Goal: Task Accomplishment & Management: Complete application form

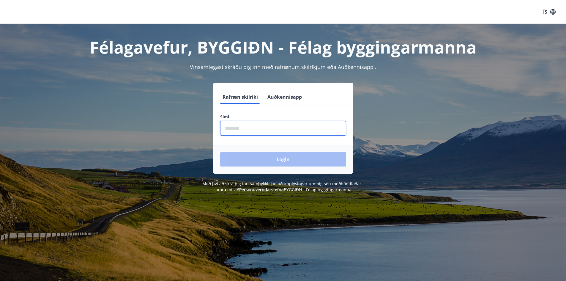
click at [251, 131] on input "phone" at bounding box center [283, 128] width 126 height 15
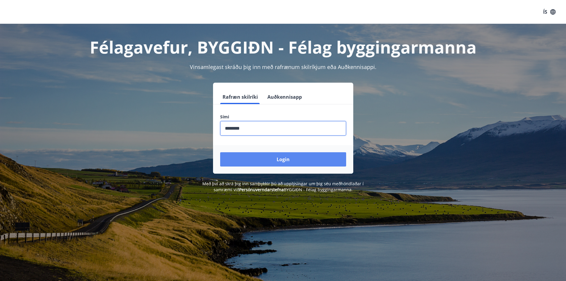
type input "********"
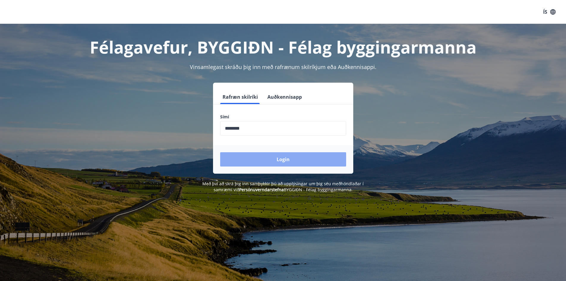
click at [292, 162] on button "Login" at bounding box center [283, 159] width 126 height 14
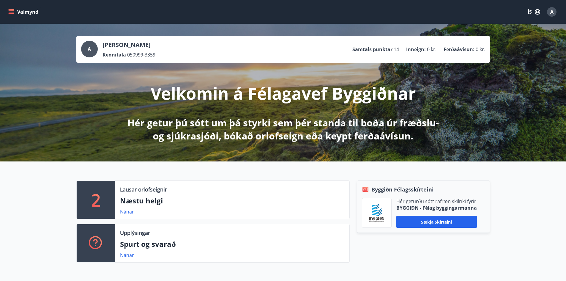
click at [22, 9] on button "Valmynd" at bounding box center [24, 12] width 34 height 11
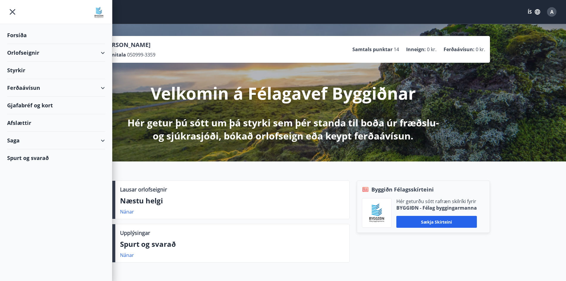
click at [41, 44] on div "Styrkir" at bounding box center [56, 35] width 98 height 18
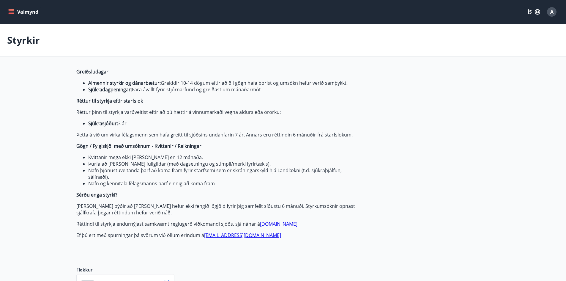
type input "***"
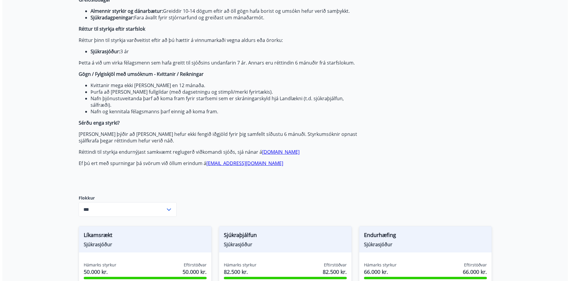
scroll to position [119, 0]
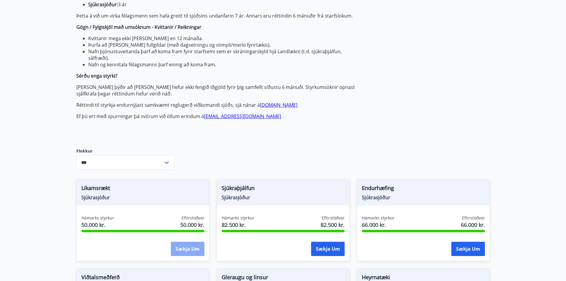
click at [188, 247] on button "Sækja um" at bounding box center [188, 248] width 34 height 14
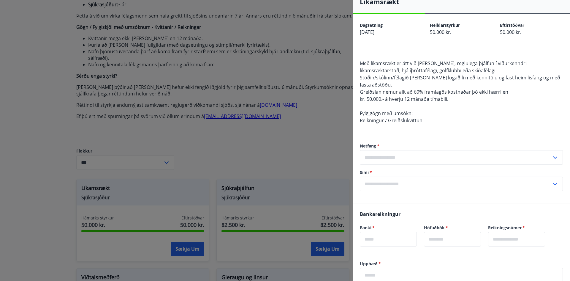
scroll to position [0, 0]
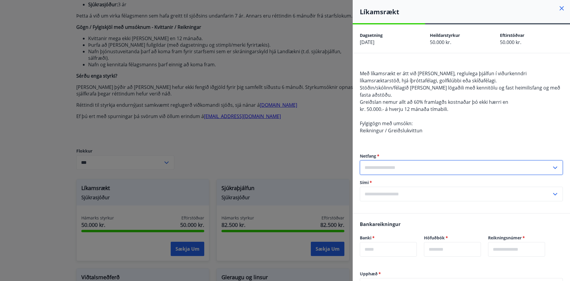
click at [416, 167] on input "text" at bounding box center [456, 167] width 192 height 15
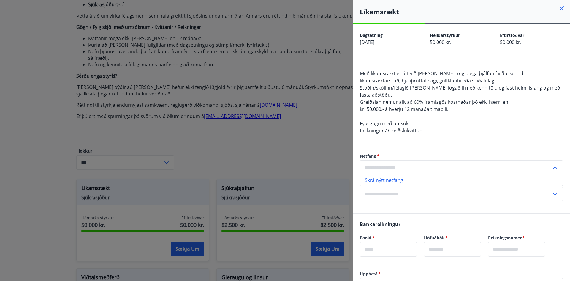
click at [380, 166] on input "text" at bounding box center [456, 167] width 192 height 15
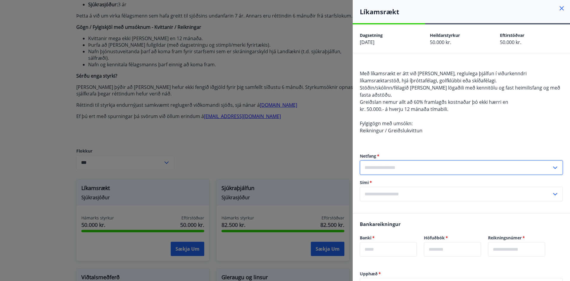
click at [381, 166] on input "text" at bounding box center [456, 167] width 192 height 15
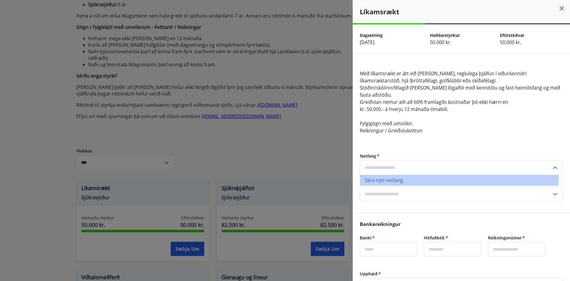
click at [381, 176] on li "Skrá nýtt netfang" at bounding box center [461, 180] width 203 height 11
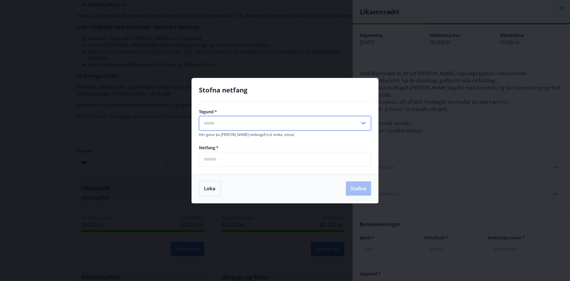
click at [242, 122] on input "text" at bounding box center [279, 123] width 161 height 15
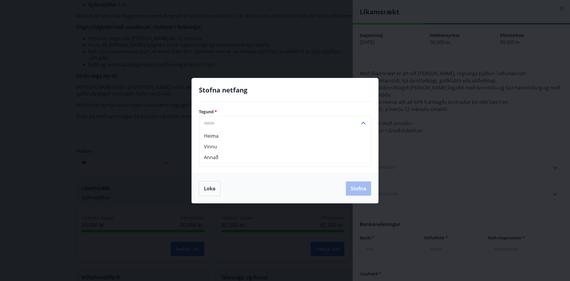
click at [232, 135] on li "Heima" at bounding box center [285, 135] width 172 height 11
type input "*****"
click at [227, 155] on input "email" at bounding box center [285, 159] width 172 height 15
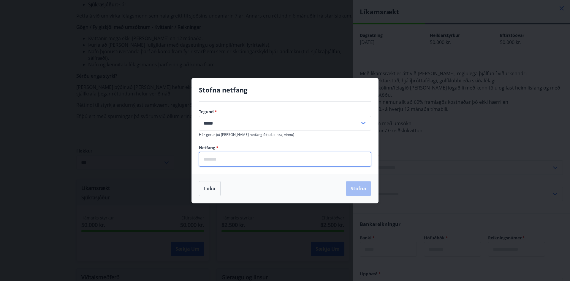
type input "**********"
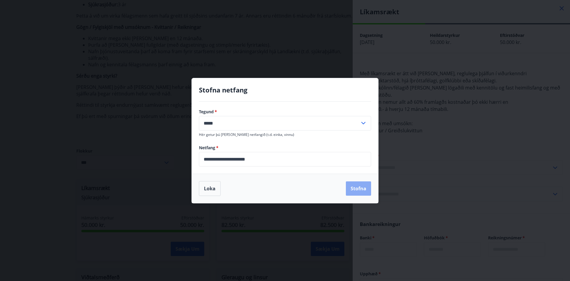
click at [358, 186] on button "Stofna" at bounding box center [358, 188] width 25 height 14
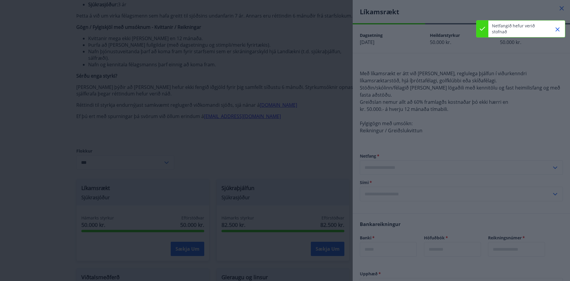
type input "**********"
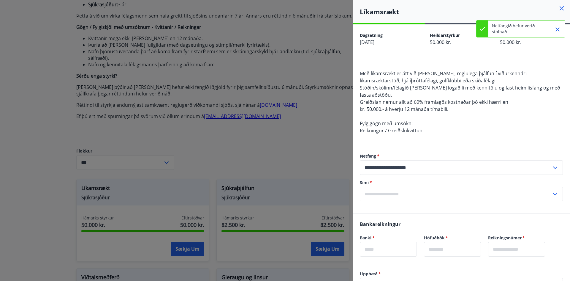
click at [391, 192] on input "text" at bounding box center [456, 193] width 192 height 15
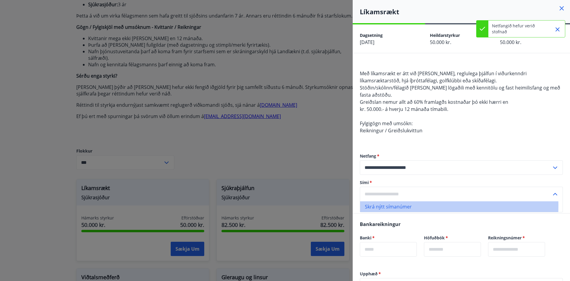
click at [380, 205] on li "Skrá nýtt símanúmer" at bounding box center [461, 206] width 203 height 11
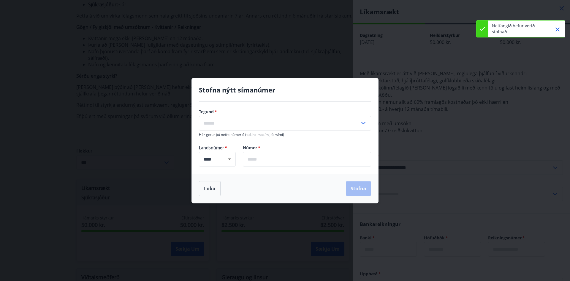
click at [242, 126] on input "text" at bounding box center [279, 123] width 161 height 15
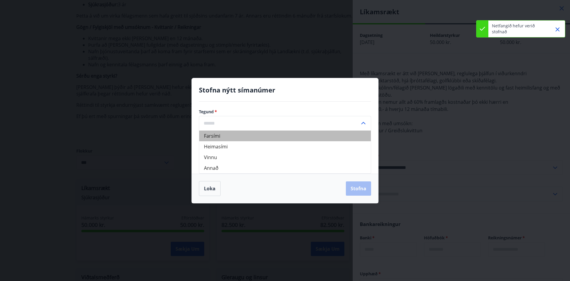
click at [207, 137] on li "Farsími" at bounding box center [285, 135] width 172 height 11
type input "*******"
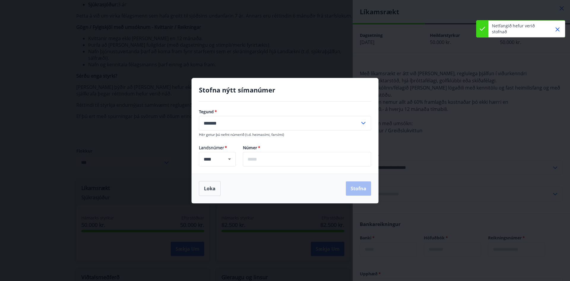
click at [277, 158] on input "text" at bounding box center [307, 159] width 128 height 15
type input "*******"
click at [356, 183] on button "Stofna" at bounding box center [358, 188] width 25 height 14
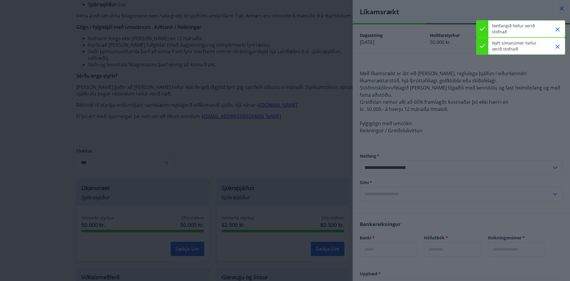
type input "**********"
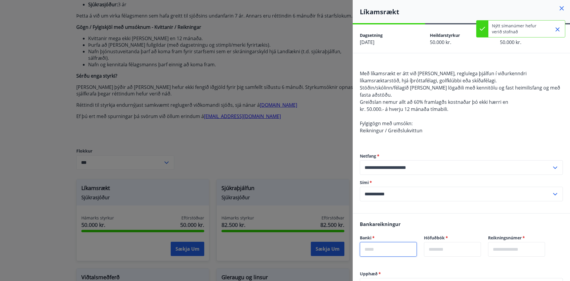
click at [380, 249] on input "text" at bounding box center [388, 249] width 57 height 15
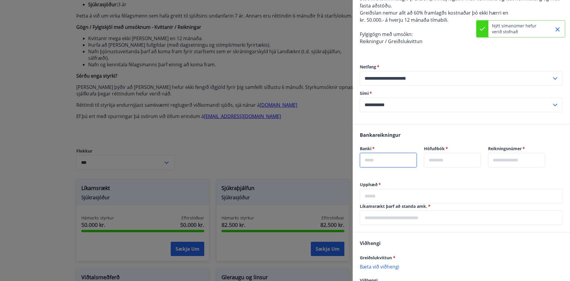
click at [390, 218] on input "text" at bounding box center [461, 217] width 203 height 15
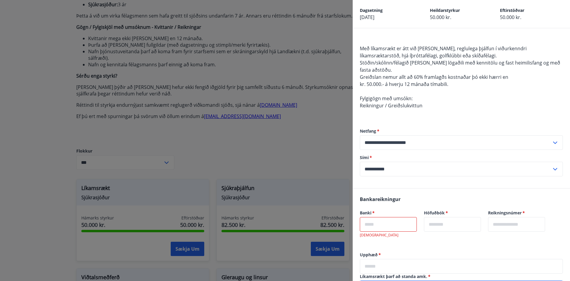
scroll to position [30, 0]
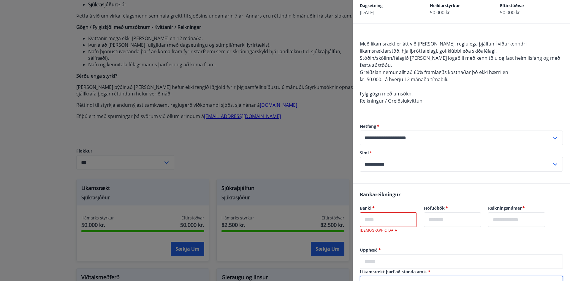
type input "**********"
click at [390, 219] on input "text" at bounding box center [388, 219] width 57 height 15
type input "****"
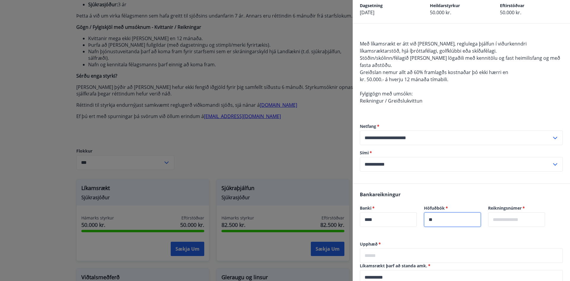
type input "**"
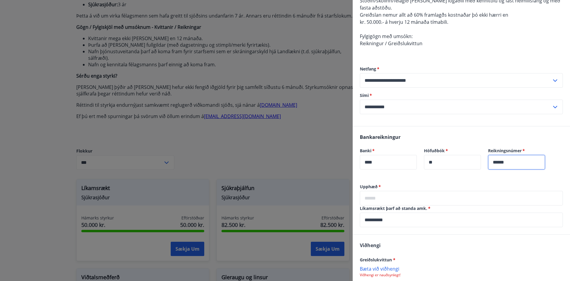
scroll to position [89, 0]
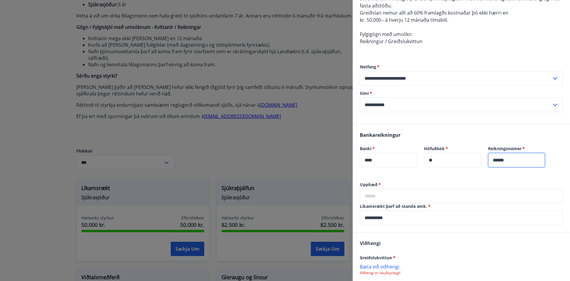
type input "******"
click at [385, 193] on input "text" at bounding box center [461, 196] width 203 height 15
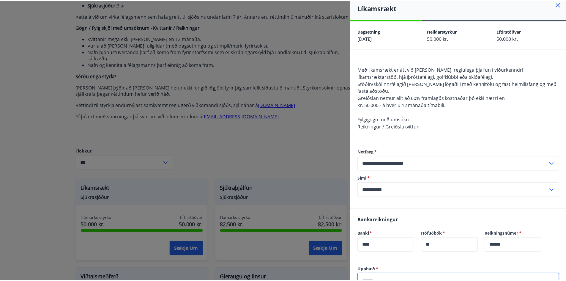
scroll to position [0, 0]
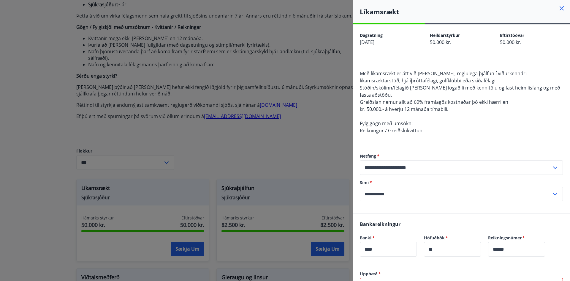
click at [260, 170] on div at bounding box center [285, 140] width 570 height 281
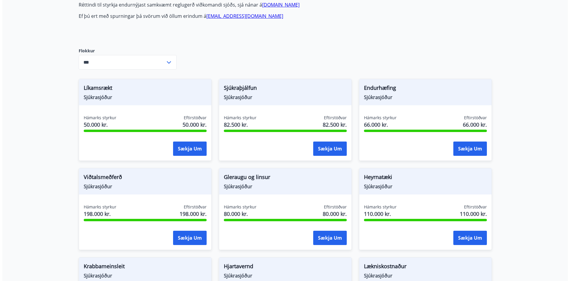
scroll to position [208, 0]
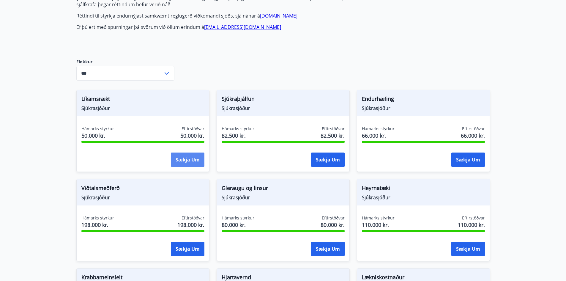
click at [196, 157] on button "Sækja um" at bounding box center [188, 159] width 34 height 14
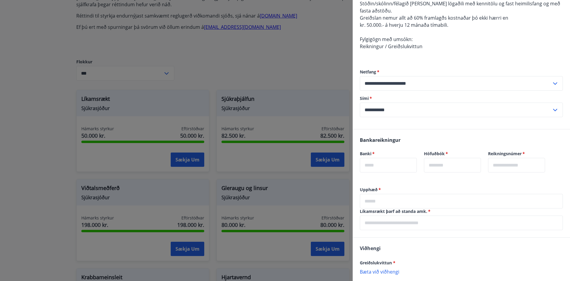
scroll to position [89, 0]
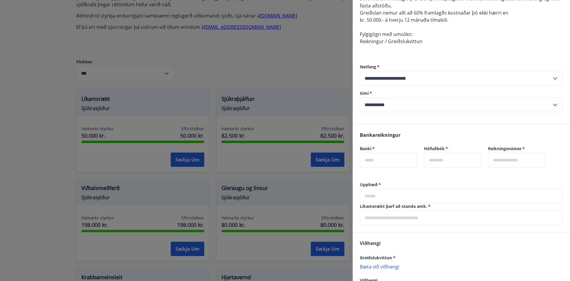
click at [394, 158] on input "text" at bounding box center [388, 160] width 57 height 15
type input "****"
click at [446, 163] on input "text" at bounding box center [452, 160] width 57 height 15
click at [510, 163] on input "text" at bounding box center [516, 160] width 57 height 15
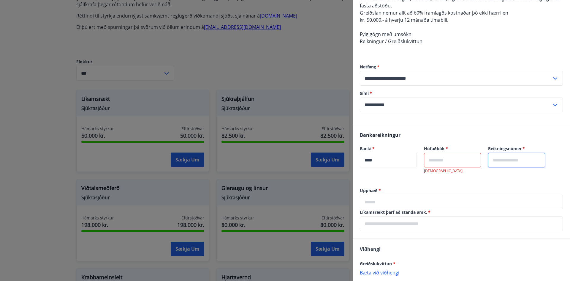
click at [475, 166] on input "text" at bounding box center [452, 160] width 57 height 15
click at [516, 160] on input "text" at bounding box center [516, 160] width 57 height 15
type input "******"
click at [442, 160] on input "text" at bounding box center [452, 160] width 57 height 15
type input "**"
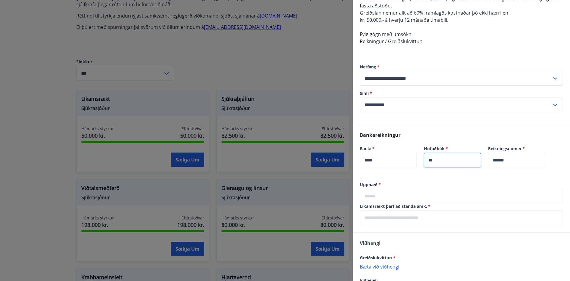
click at [394, 191] on input "text" at bounding box center [461, 196] width 203 height 15
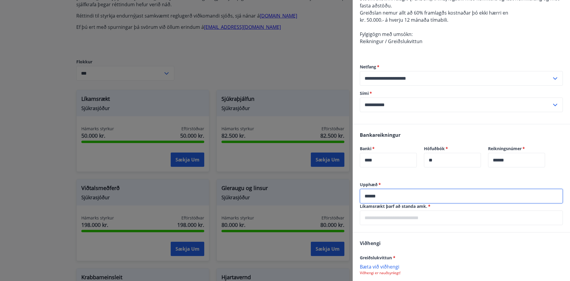
type input "******"
click at [387, 211] on input "text" at bounding box center [461, 217] width 203 height 15
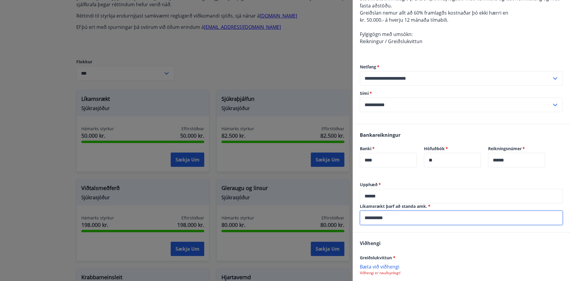
type input "**********"
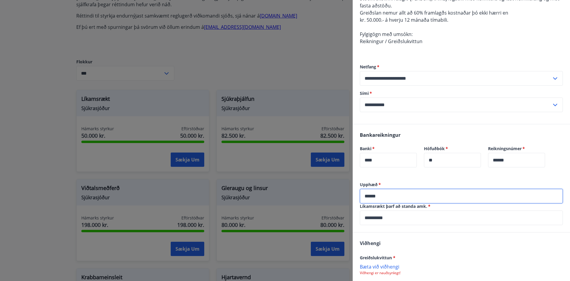
click at [382, 197] on input "******" at bounding box center [461, 196] width 203 height 15
click at [370, 195] on input "*****" at bounding box center [461, 196] width 203 height 15
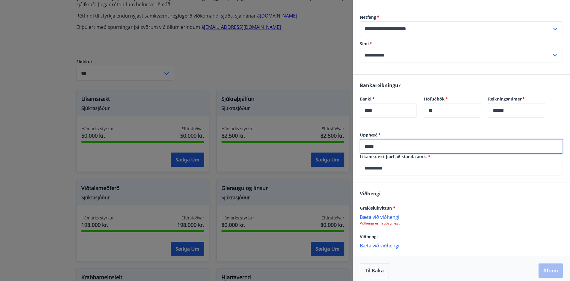
scroll to position [143, 0]
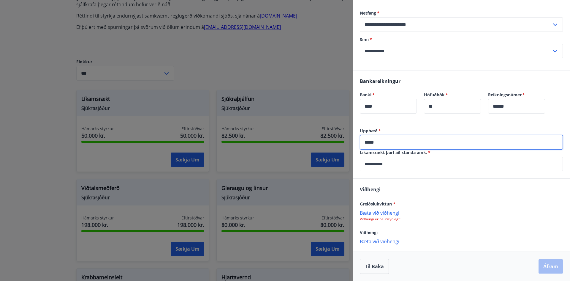
type input "*****"
click at [384, 212] on p "Bæta við viðhengi" at bounding box center [461, 212] width 203 height 6
click at [390, 211] on p "Bæta við viðhengi" at bounding box center [461, 212] width 203 height 6
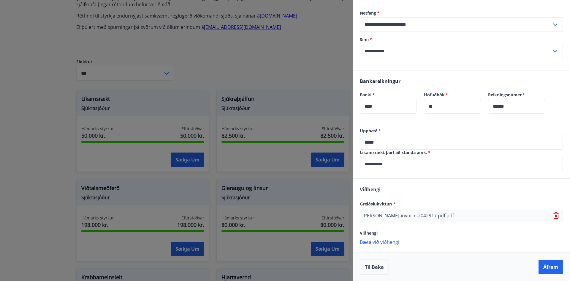
scroll to position [143, 0]
drag, startPoint x: 388, startPoint y: 240, endPoint x: 387, endPoint y: 219, distance: 20.5
click at [387, 219] on div "Viðhengi Greiðslukvittun * [PERSON_NAME]-invoice-2042917.pdf.pdf Viðhengi [PERS…" at bounding box center [461, 214] width 217 height 73
click at [413, 229] on div "Viðhengi" at bounding box center [461, 231] width 203 height 7
click at [392, 240] on p "Bæta við viðhengi" at bounding box center [461, 241] width 203 height 6
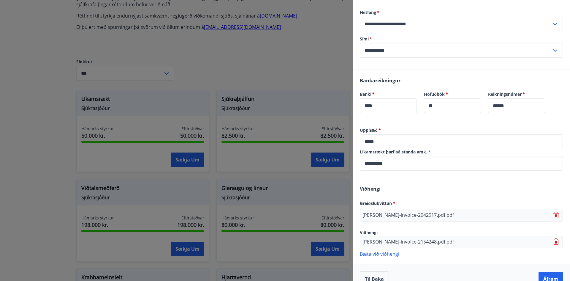
click at [391, 252] on p "Bæta við viðhengi" at bounding box center [461, 253] width 203 height 6
click at [402, 267] on p "Bæta við viðhengi" at bounding box center [461, 268] width 203 height 6
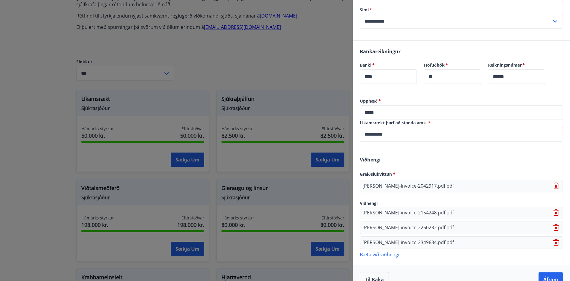
scroll to position [186, 0]
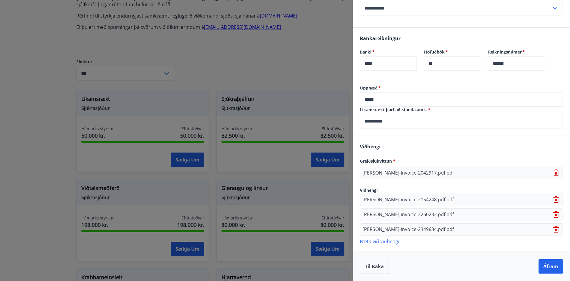
click at [390, 239] on p "Bæta við viðhengi" at bounding box center [461, 241] width 203 height 6
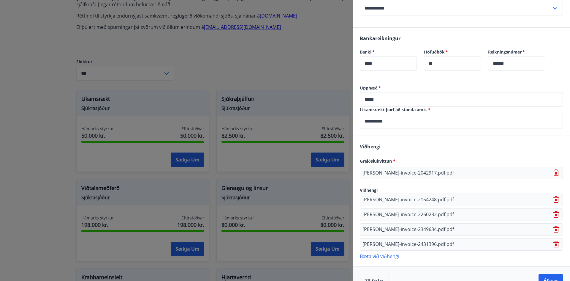
click at [391, 254] on p "Bæta við viðhengi" at bounding box center [461, 256] width 203 height 6
click at [395, 272] on p "Bæta við viðhengi" at bounding box center [461, 271] width 203 height 6
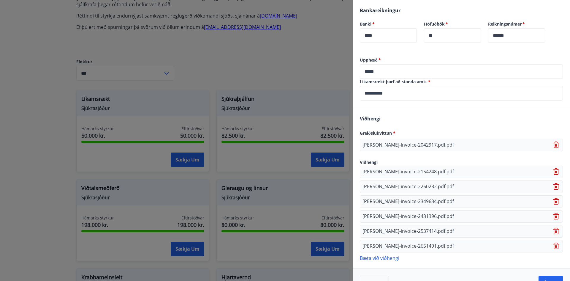
scroll to position [230, 0]
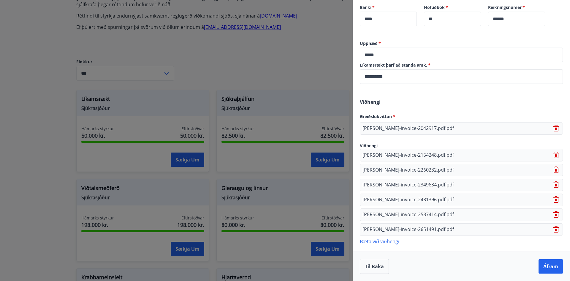
click at [390, 240] on p "Bæta við viðhengi" at bounding box center [461, 241] width 203 height 6
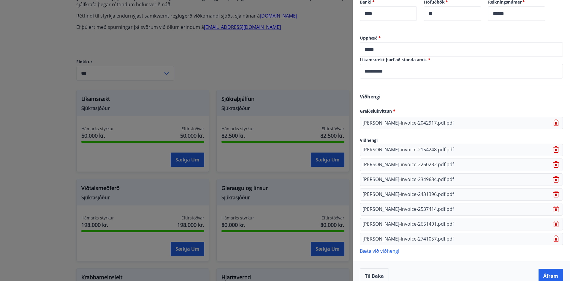
scroll to position [245, 0]
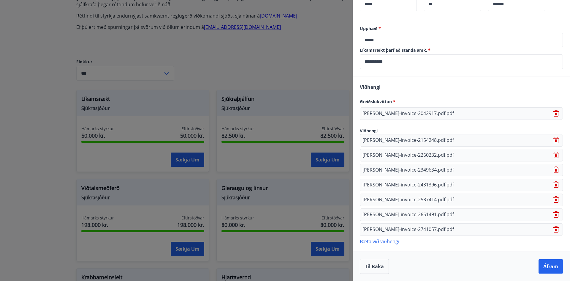
click at [390, 239] on p "Bæta við viðhengi" at bounding box center [461, 241] width 203 height 6
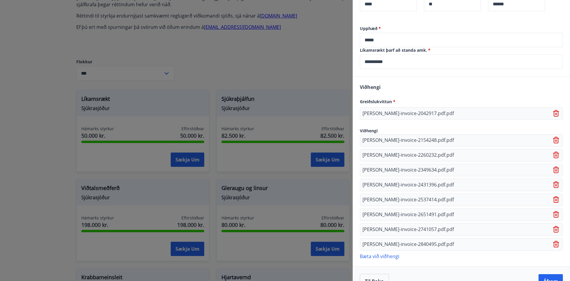
click at [385, 253] on p "Bæta við viðhengi" at bounding box center [461, 256] width 203 height 6
click at [396, 272] on p "Bæta við viðhengi" at bounding box center [461, 271] width 203 height 6
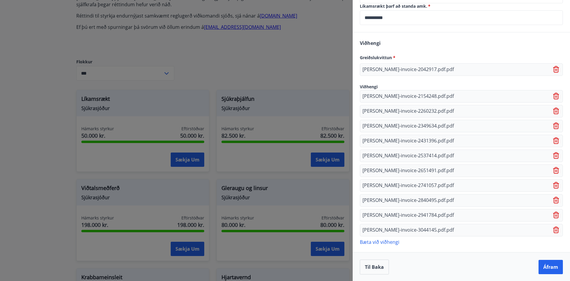
scroll to position [290, 0]
click at [387, 240] on p "Bæta við viðhengi" at bounding box center [461, 241] width 203 height 6
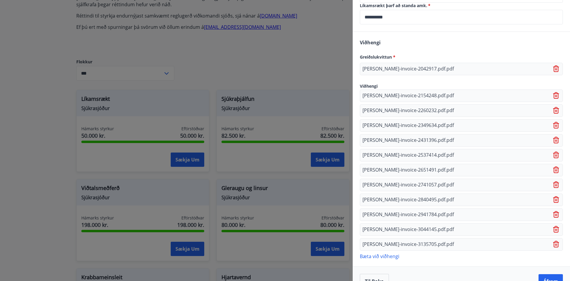
scroll to position [304, 0]
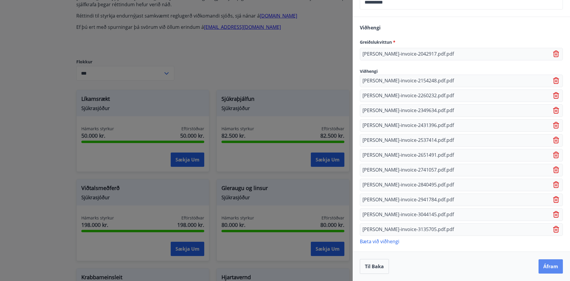
click at [546, 270] on button "Áfram" at bounding box center [551, 266] width 24 height 14
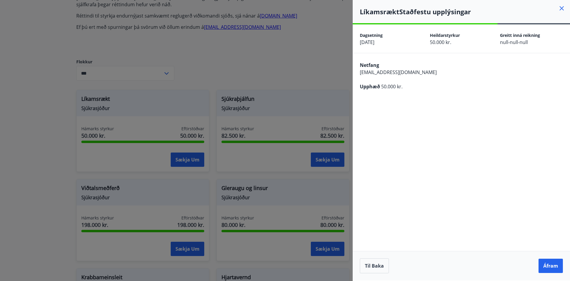
scroll to position [0, 0]
click at [549, 267] on button "Áfram" at bounding box center [551, 265] width 24 height 14
click at [553, 267] on button "Áfram" at bounding box center [551, 265] width 24 height 14
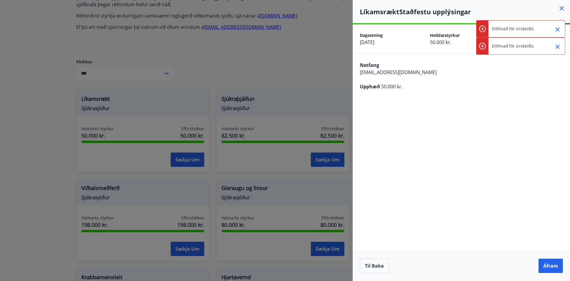
click at [555, 27] on icon "Close" at bounding box center [557, 29] width 7 height 7
click at [560, 29] on icon "Close" at bounding box center [557, 29] width 7 height 7
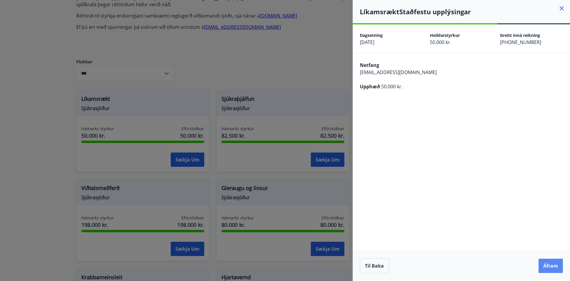
click at [554, 265] on button "Áfram" at bounding box center [551, 265] width 24 height 14
click at [375, 269] on button "Til baka" at bounding box center [374, 265] width 29 height 15
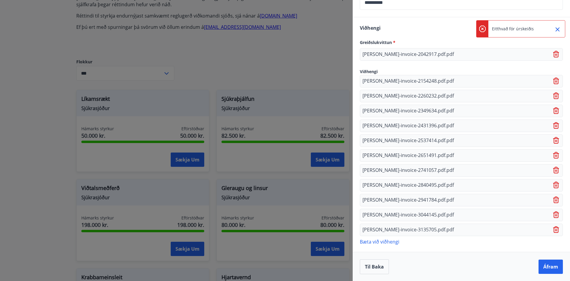
scroll to position [304, 0]
click at [540, 264] on button "Áfram" at bounding box center [551, 266] width 24 height 14
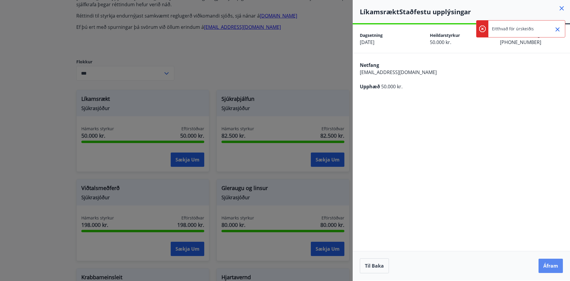
click at [543, 264] on button "Áfram" at bounding box center [551, 265] width 24 height 14
click at [559, 31] on icon "Close" at bounding box center [558, 29] width 4 height 4
click at [558, 29] on icon "Close" at bounding box center [558, 29] width 4 height 4
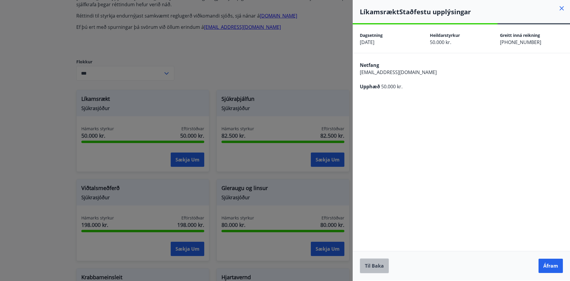
click at [365, 261] on button "Til baka" at bounding box center [374, 265] width 29 height 15
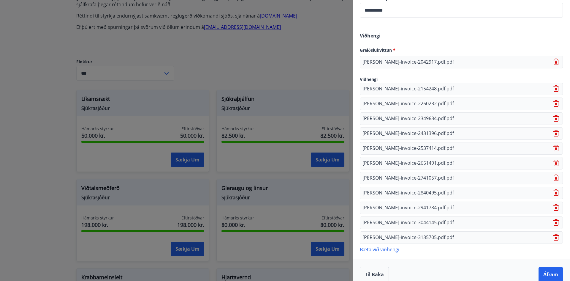
scroll to position [297, 0]
click at [544, 85] on div "[PERSON_NAME]-invoice-2154248.pdf.pdf" at bounding box center [461, 88] width 203 height 12
click at [557, 88] on div "[PERSON_NAME]-invoice-2154248.pdf.pdf" at bounding box center [461, 88] width 203 height 12
click at [555, 87] on icon at bounding box center [556, 88] width 7 height 7
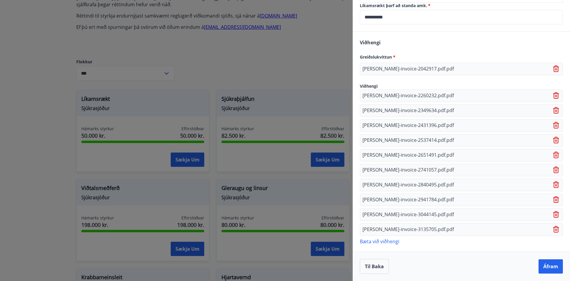
click at [553, 93] on icon at bounding box center [556, 95] width 6 height 7
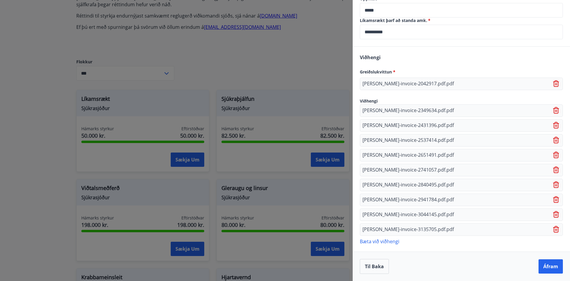
click at [553, 86] on icon at bounding box center [556, 83] width 6 height 7
click at [554, 109] on icon at bounding box center [556, 108] width 5 height 1
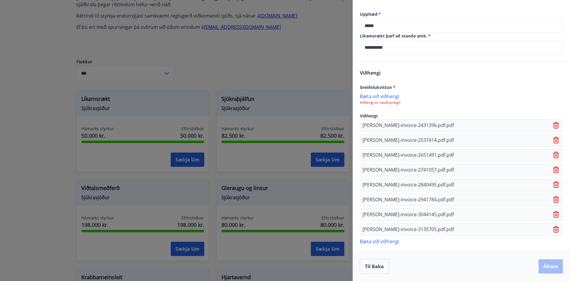
drag, startPoint x: 552, startPoint y: 123, endPoint x: 554, endPoint y: 133, distance: 10.5
click at [553, 123] on icon at bounding box center [556, 125] width 7 height 7
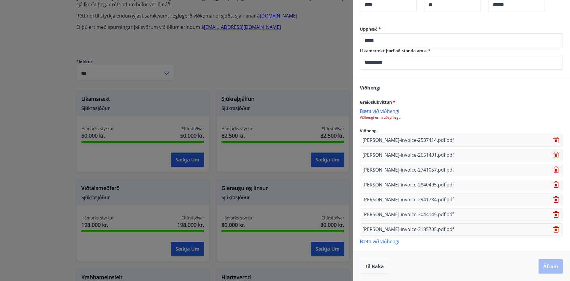
click at [553, 141] on icon at bounding box center [556, 140] width 7 height 7
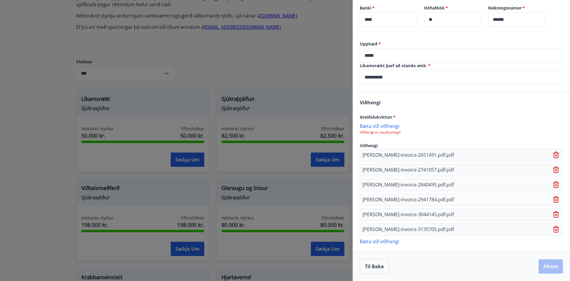
click at [553, 154] on icon at bounding box center [556, 154] width 7 height 7
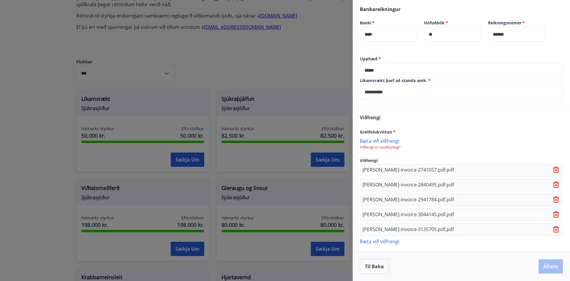
drag, startPoint x: 551, startPoint y: 168, endPoint x: 551, endPoint y: 171, distance: 3.0
click at [553, 171] on icon at bounding box center [556, 169] width 7 height 7
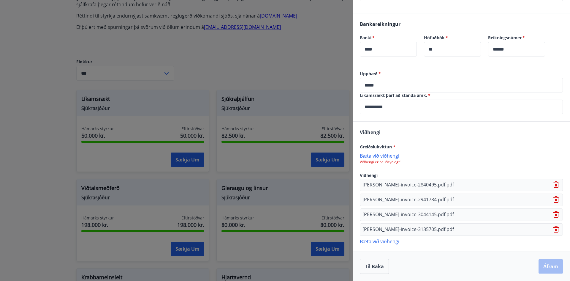
drag, startPoint x: 554, startPoint y: 185, endPoint x: 554, endPoint y: 189, distance: 4.2
click at [554, 187] on icon at bounding box center [556, 184] width 6 height 7
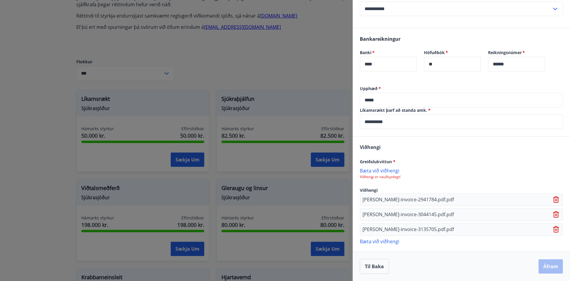
drag, startPoint x: 552, startPoint y: 205, endPoint x: 552, endPoint y: 209, distance: 3.3
click at [552, 207] on div "Viðhengi Greiðslukvittun * [PERSON_NAME] við viðhengi Viðhengi er nauðsynlegt! …" at bounding box center [461, 193] width 217 height 115
click at [546, 201] on div "[PERSON_NAME]-invoice-2941784.pdf.pdf" at bounding box center [461, 199] width 203 height 12
click at [553, 200] on icon at bounding box center [556, 199] width 6 height 7
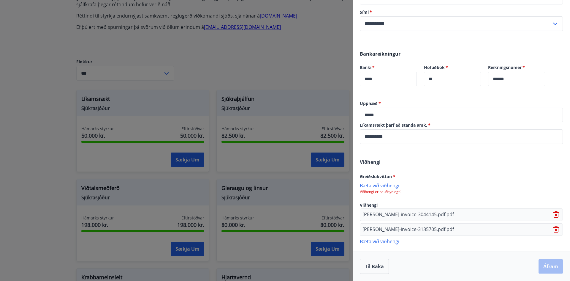
drag, startPoint x: 553, startPoint y: 213, endPoint x: 554, endPoint y: 219, distance: 5.7
click at [553, 214] on icon at bounding box center [556, 214] width 7 height 7
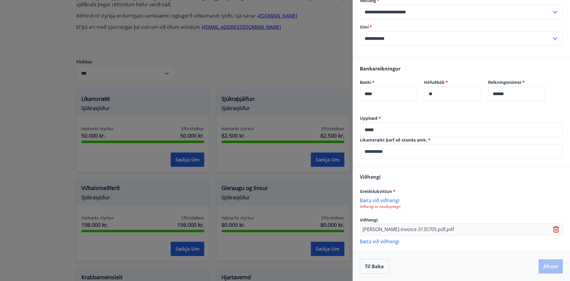
click at [554, 227] on icon at bounding box center [556, 227] width 5 height 1
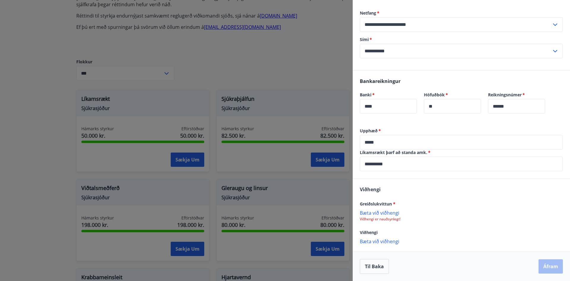
click at [377, 212] on p "Bæta við viðhengi" at bounding box center [461, 212] width 203 height 6
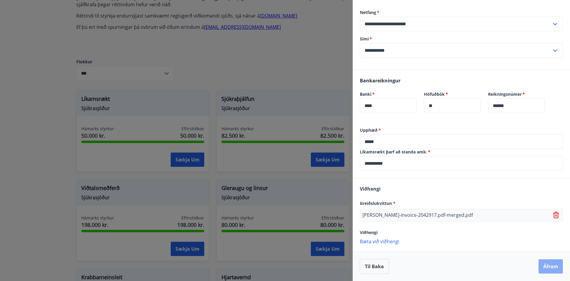
click at [539, 260] on button "Áfram" at bounding box center [551, 266] width 24 height 14
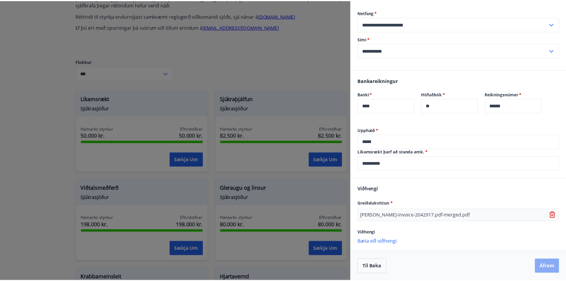
scroll to position [0, 0]
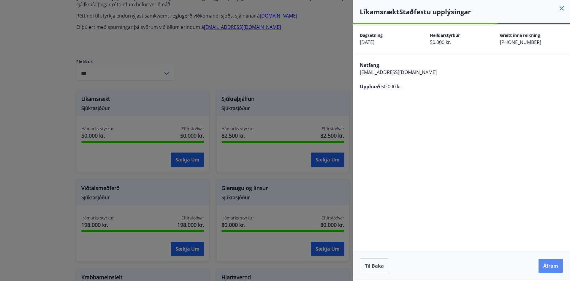
click at [539, 264] on button "Áfram" at bounding box center [551, 265] width 24 height 14
click at [556, 29] on icon "Close" at bounding box center [557, 29] width 7 height 7
click at [563, 8] on icon at bounding box center [561, 8] width 7 height 7
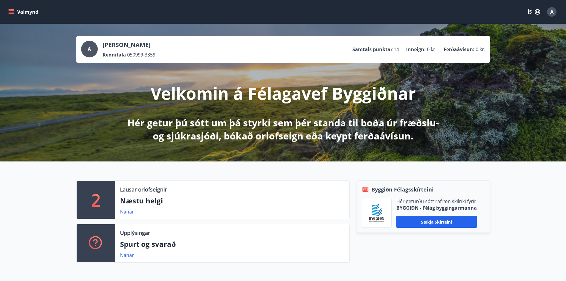
click at [10, 9] on icon "menu" at bounding box center [12, 9] width 7 height 1
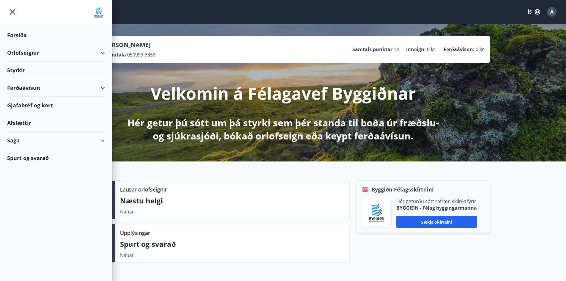
click at [52, 44] on div "Styrkir" at bounding box center [56, 35] width 98 height 18
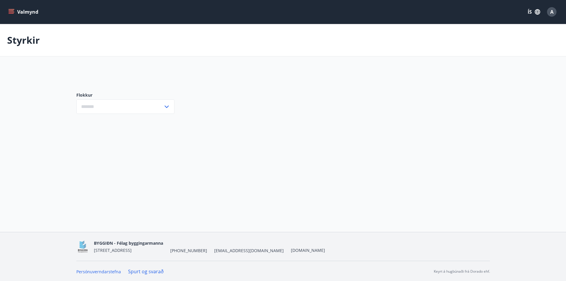
type input "***"
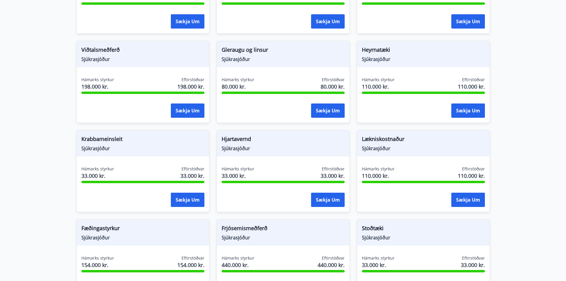
scroll to position [304, 0]
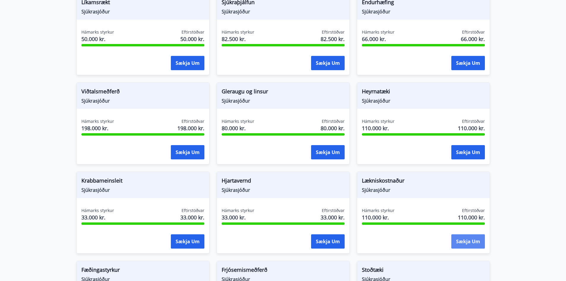
click at [462, 239] on button "Sækja um" at bounding box center [468, 241] width 34 height 14
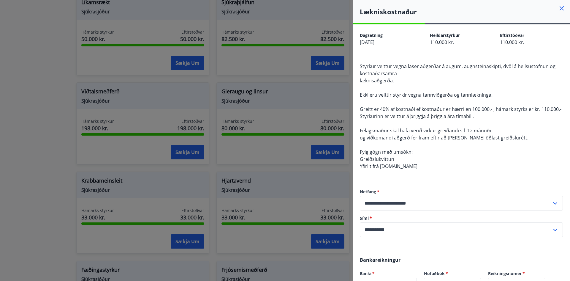
click at [335, 108] on div at bounding box center [285, 140] width 570 height 281
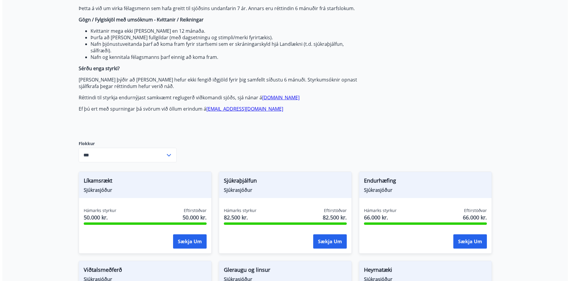
scroll to position [0, 0]
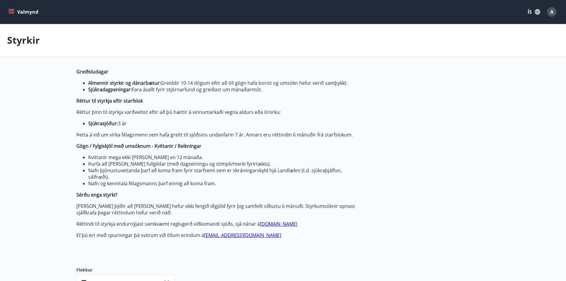
click at [10, 10] on icon "menu" at bounding box center [11, 10] width 5 height 1
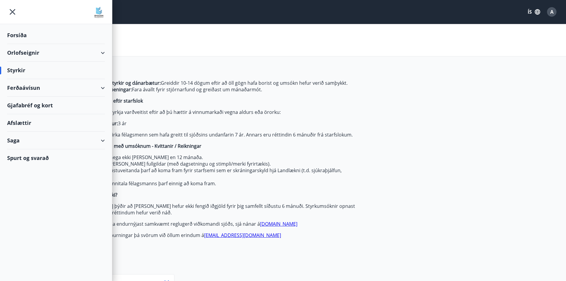
click at [18, 10] on div at bounding box center [56, 12] width 112 height 24
click at [14, 10] on icon "menu" at bounding box center [13, 12] width 6 height 6
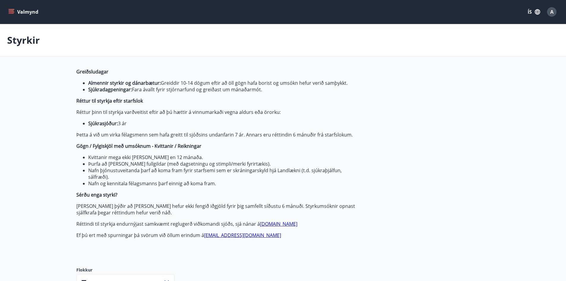
click at [551, 10] on span "A" at bounding box center [551, 12] width 3 height 7
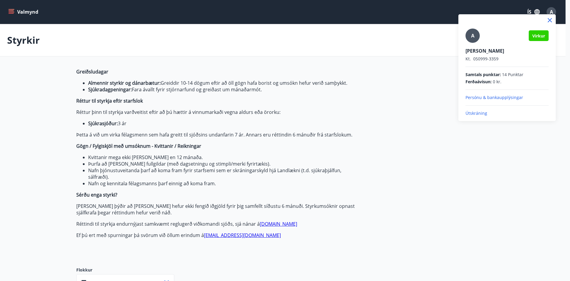
click at [479, 97] on p "Persónu & bankaupplýsingar" at bounding box center [507, 97] width 83 height 6
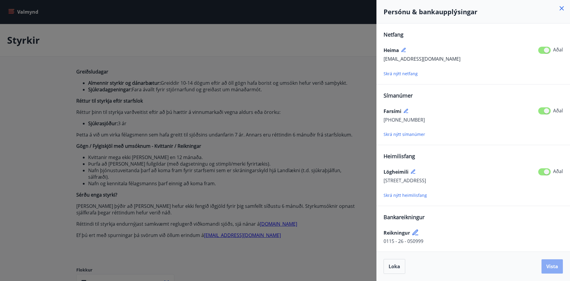
click at [553, 261] on button "Vista" at bounding box center [552, 266] width 21 height 14
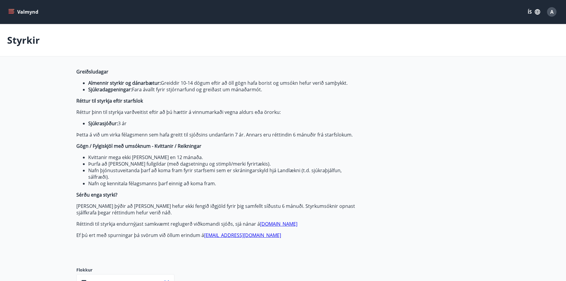
click at [562, 14] on div "Valmynd ÍS A" at bounding box center [283, 12] width 566 height 24
click at [550, 11] on span "A" at bounding box center [551, 12] width 3 height 7
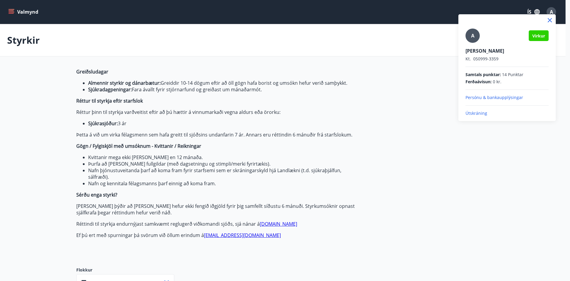
drag, startPoint x: 473, startPoint y: 116, endPoint x: 472, endPoint y: 113, distance: 3.5
click at [472, 116] on div "A Virkur [PERSON_NAME] Kt. 050999-3359 Samtals punktar : 14 Punktar Ferðaávísun…" at bounding box center [506, 67] width 97 height 107
click at [469, 115] on p "Útskráning" at bounding box center [507, 113] width 83 height 6
